Goal: Task Accomplishment & Management: Manage account settings

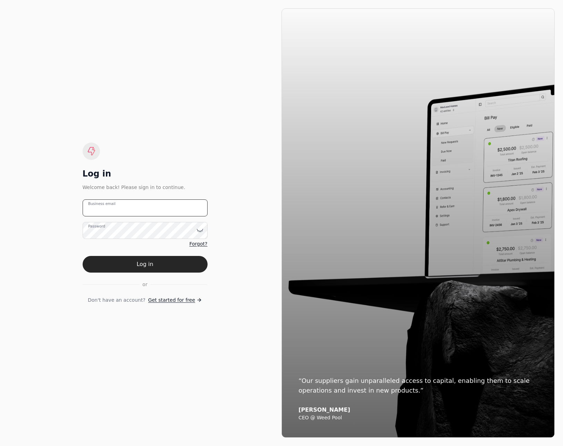
click at [186, 205] on email "Business email" at bounding box center [145, 208] width 125 height 17
type email "[PERSON_NAME][EMAIL_ADDRESS][DOMAIN_NAME]"
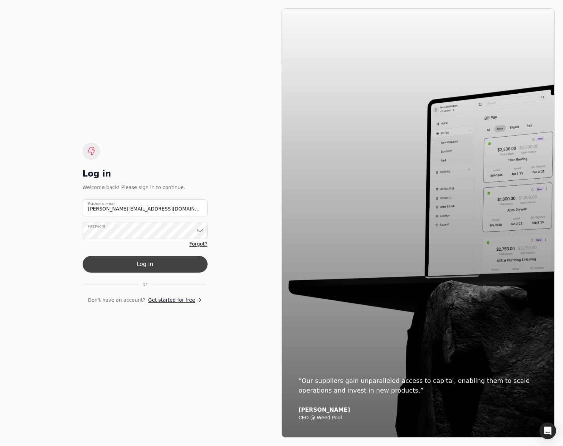
click at [163, 264] on button "Log in" at bounding box center [145, 264] width 125 height 17
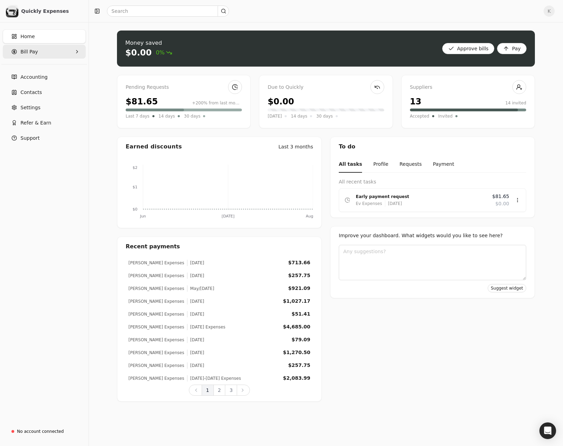
click at [34, 52] on span "Bill Pay" at bounding box center [28, 51] width 17 height 7
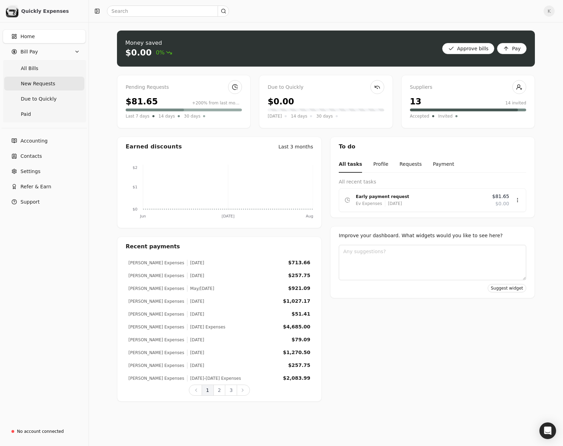
click at [43, 85] on span "New Requests" at bounding box center [38, 83] width 34 height 7
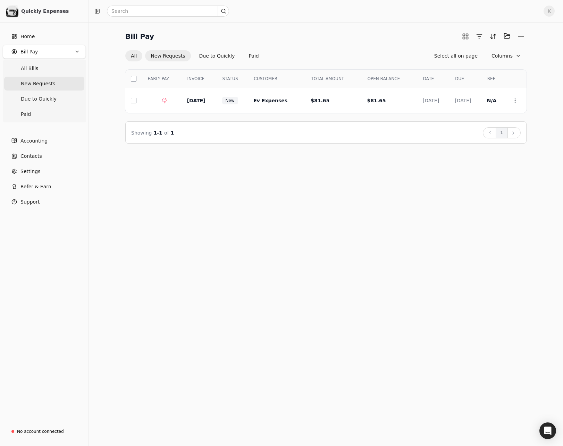
click at [135, 56] on button "All" at bounding box center [133, 55] width 17 height 11
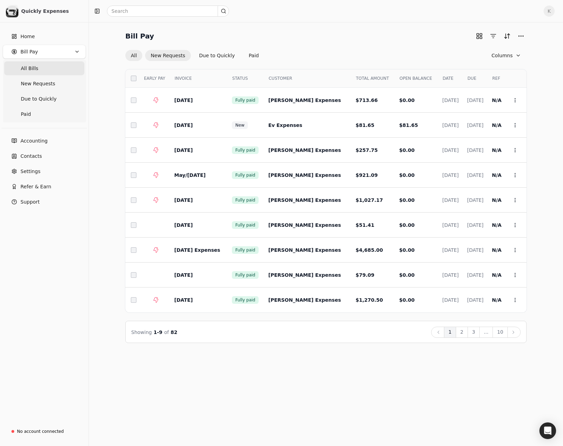
click at [173, 56] on button "New Requests" at bounding box center [167, 55] width 45 height 11
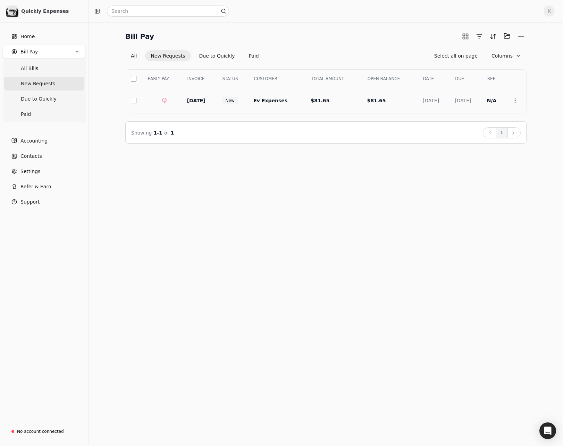
click at [271, 101] on span "Ev Expenses" at bounding box center [270, 101] width 34 height 6
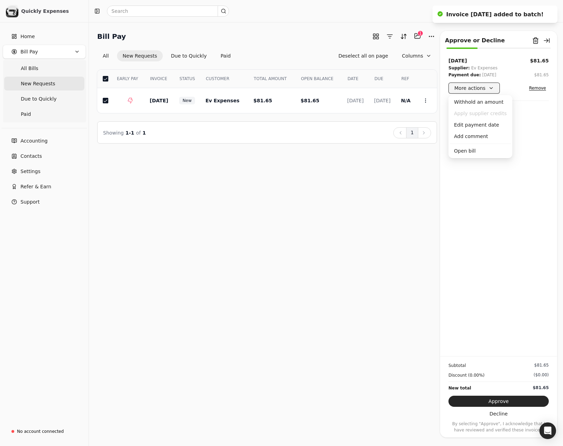
click at [487, 89] on button "More actions" at bounding box center [474, 88] width 51 height 11
click at [353, 102] on span "[DATE]" at bounding box center [355, 101] width 16 height 6
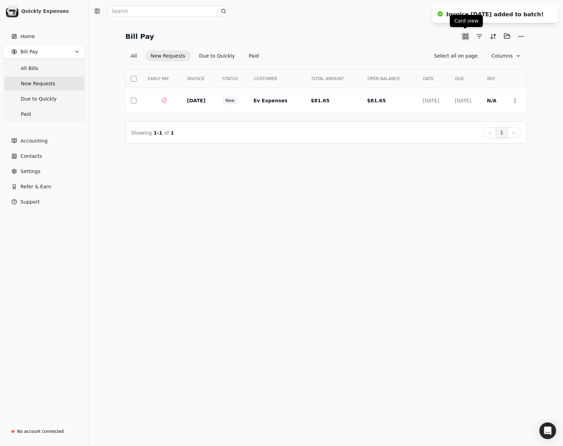
click at [469, 34] on button "button" at bounding box center [465, 36] width 11 height 11
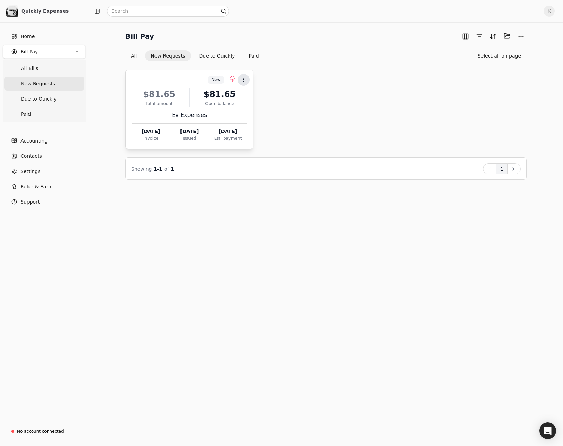
click at [243, 80] on icon at bounding box center [244, 80] width 6 height 6
click at [260, 99] on span "Open" at bounding box center [254, 96] width 13 height 7
